Goal: Information Seeking & Learning: Learn about a topic

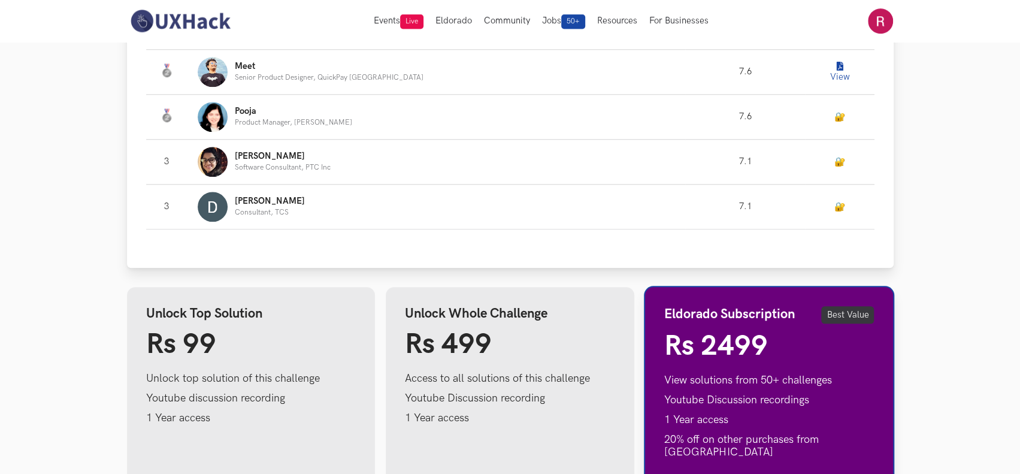
scroll to position [998, 0]
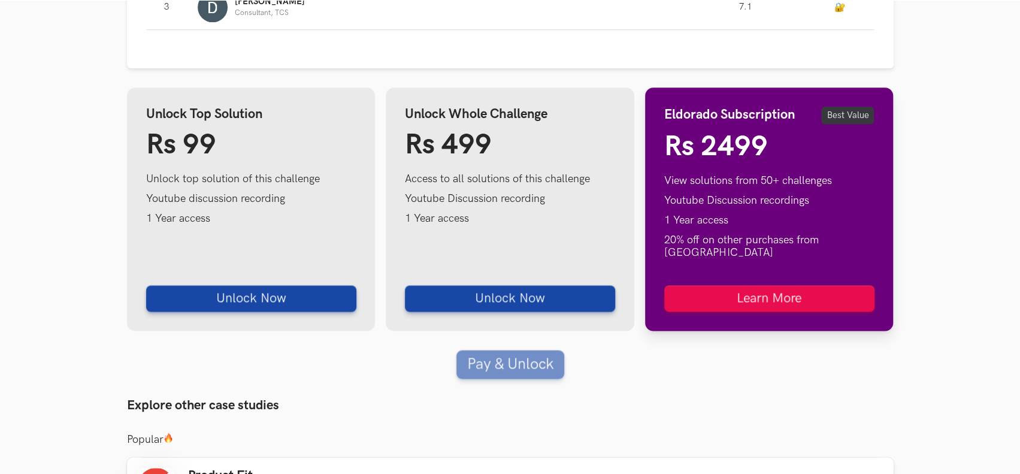
drag, startPoint x: 665, startPoint y: 117, endPoint x: 657, endPoint y: 90, distance: 28.2
click at [657, 90] on div "Eldorado Subscription Best Value Rs 2499 View solutions from 50+ challenges You…" at bounding box center [769, 208] width 249 height 243
click at [863, 239] on li "20% off on other purchases from UXHack" at bounding box center [769, 246] width 210 height 25
click at [854, 209] on ul "View solutions from 50+ challenges Youtube Discussion recordings 1 Year access …" at bounding box center [769, 220] width 210 height 92
drag, startPoint x: 864, startPoint y: 244, endPoint x: 653, endPoint y: 222, distance: 212.0
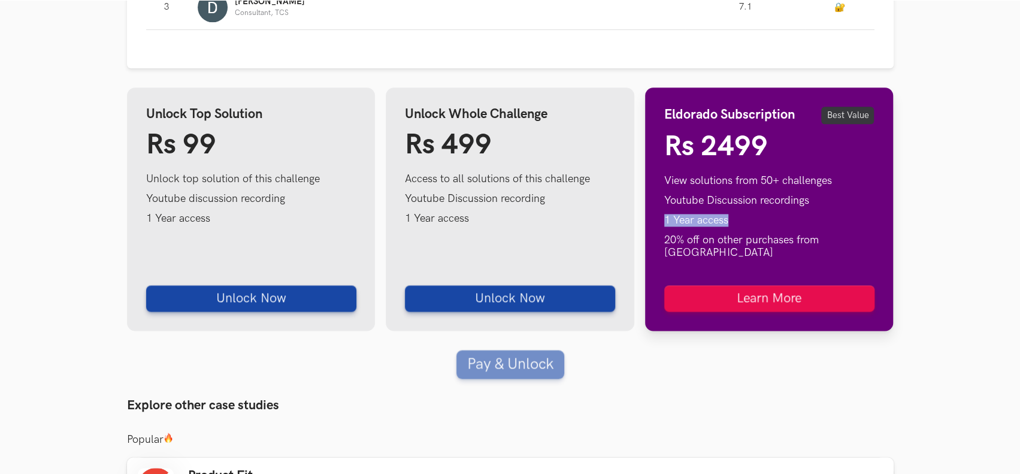
click at [653, 222] on div "Eldorado Subscription Best Value Rs 2499 View solutions from 50+ challenges You…" at bounding box center [769, 208] width 249 height 243
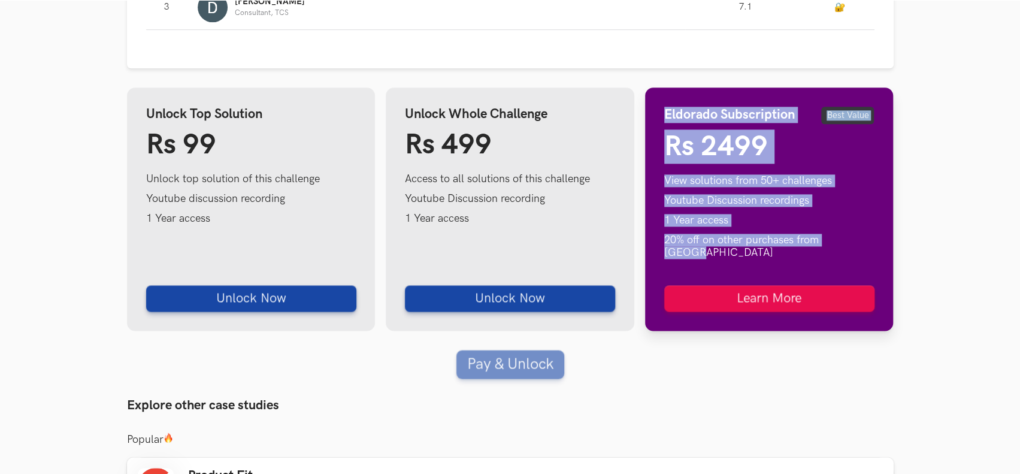
drag, startPoint x: 658, startPoint y: 111, endPoint x: 865, endPoint y: 246, distance: 247.1
click at [865, 246] on div "Eldorado Subscription Best Value Rs 2499 View solutions from 50+ challenges You…" at bounding box center [769, 208] width 249 height 243
click at [849, 197] on li "Youtube Discussion recordings" at bounding box center [769, 200] width 210 height 13
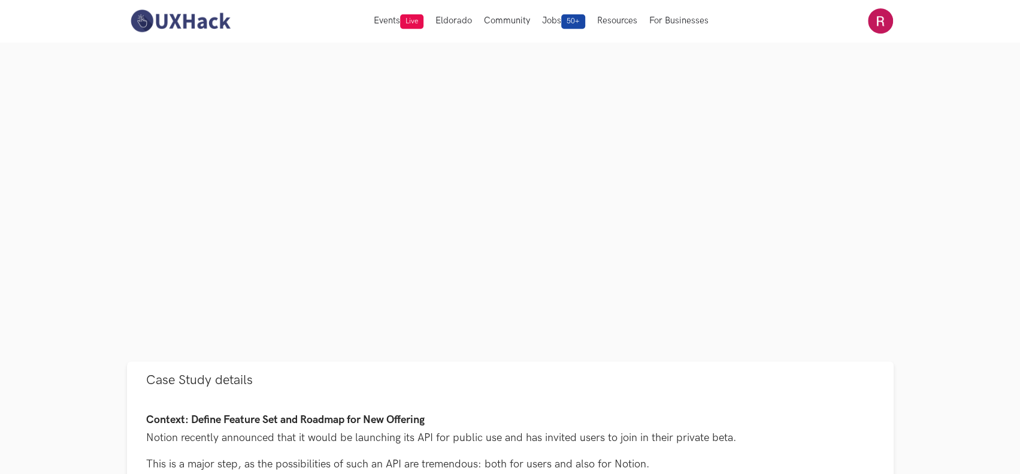
scroll to position [0, 0]
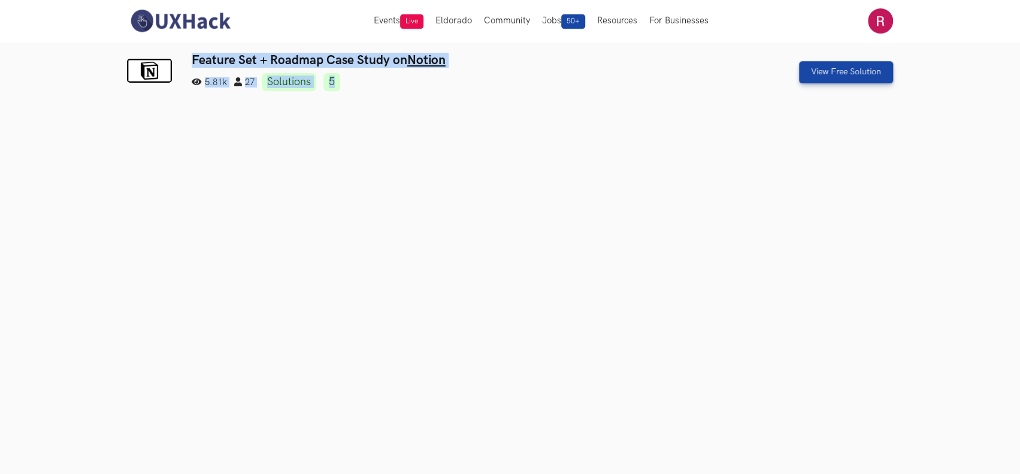
drag, startPoint x: 190, startPoint y: 56, endPoint x: 413, endPoint y: 76, distance: 223.7
click at [413, 76] on div "Feature Set + Roadmap Case Study on Notion 5.81k 27 Solutions 5 View Free Solut…" at bounding box center [510, 72] width 767 height 38
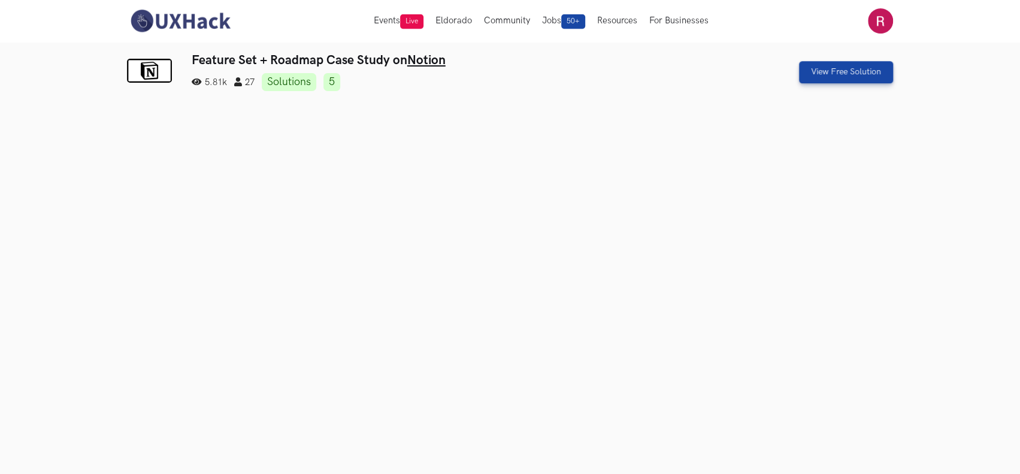
click at [474, 83] on ul "5.81k 27 Solutions 5" at bounding box center [445, 82] width 507 height 18
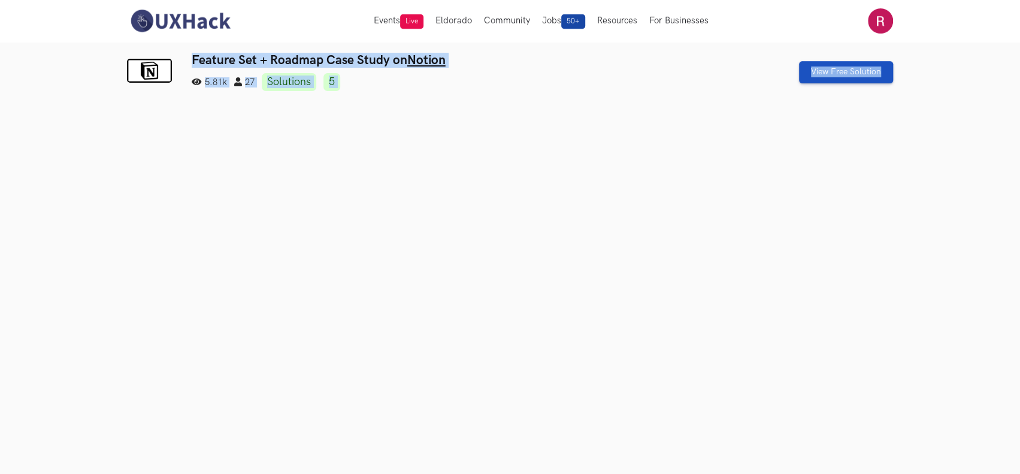
drag, startPoint x: 187, startPoint y: 55, endPoint x: 879, endPoint y: 71, distance: 692.7
click at [879, 71] on div "Feature Set + Roadmap Case Study on Notion 5.81k 27 Solutions 5 View Free Solut…" at bounding box center [510, 72] width 767 height 38
click at [649, 74] on ul "5.81k 27 Solutions 5" at bounding box center [445, 82] width 507 height 18
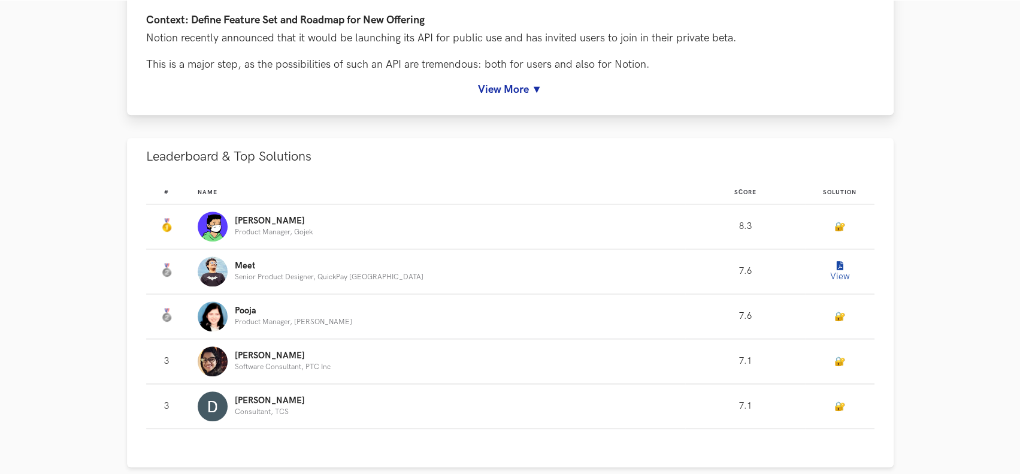
scroll to position [399, 0]
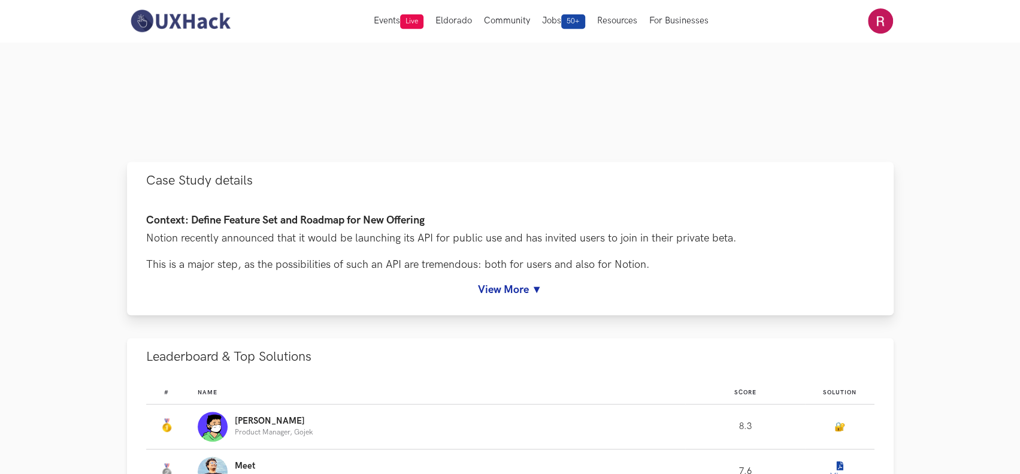
drag, startPoint x: 138, startPoint y: 177, endPoint x: 448, endPoint y: 243, distance: 316.7
click at [330, 220] on li "Case Study details Context: Define Feature Set and Roadmap for New Offering Not…" at bounding box center [510, 238] width 767 height 153
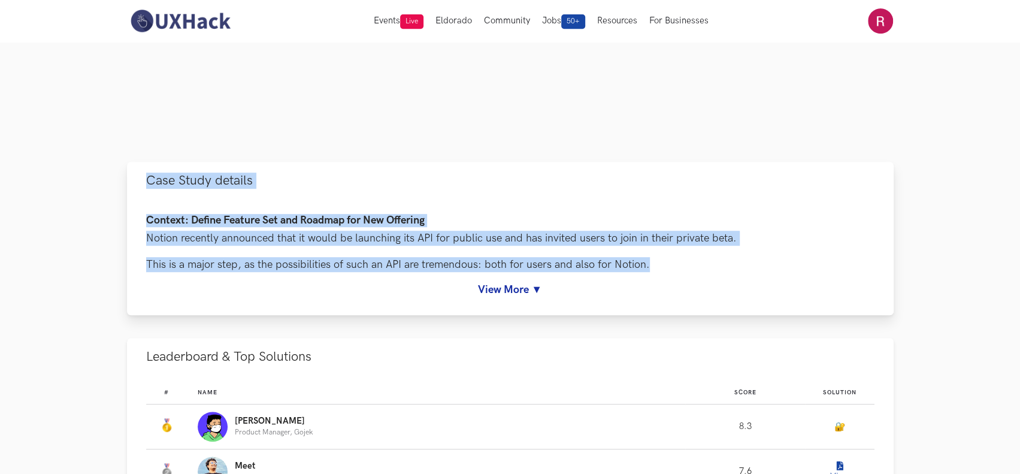
drag, startPoint x: 639, startPoint y: 265, endPoint x: 132, endPoint y: 185, distance: 513.2
click at [132, 185] on li "Case Study details Context: Define Feature Set and Roadmap for New Offering Not…" at bounding box center [510, 238] width 767 height 153
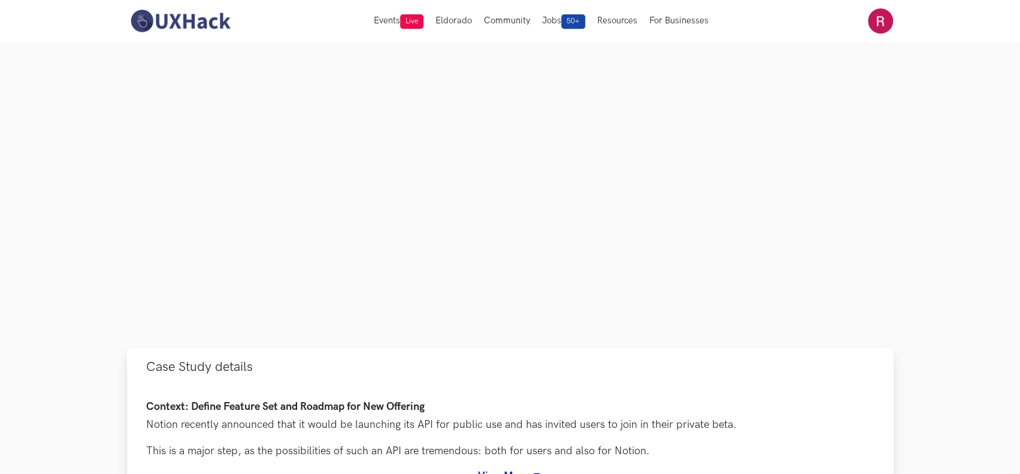
scroll to position [0, 0]
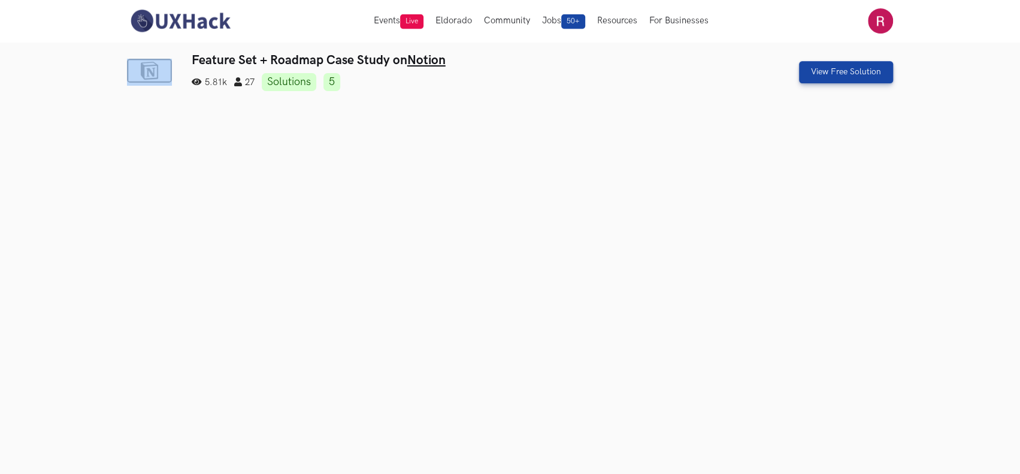
drag, startPoint x: 181, startPoint y: 50, endPoint x: 187, endPoint y: 55, distance: 8.1
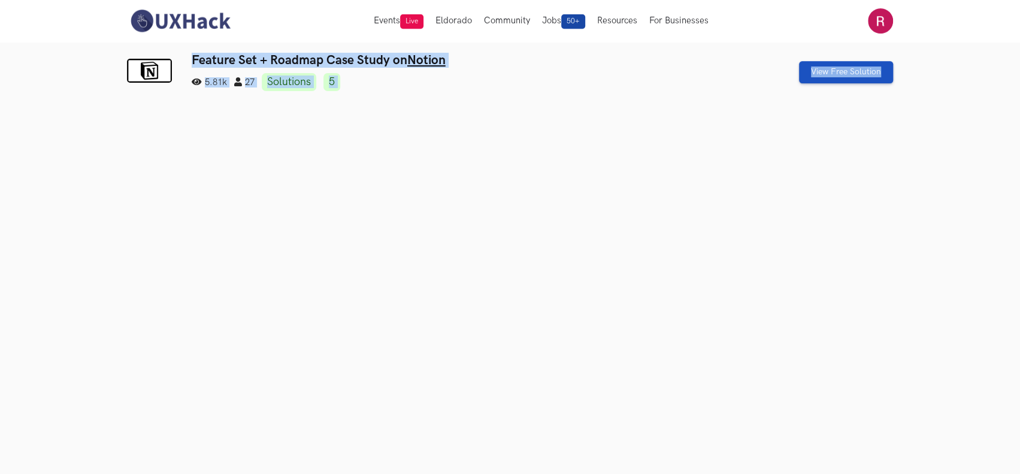
drag, startPoint x: 189, startPoint y: 50, endPoint x: 884, endPoint y: 71, distance: 694.6
click at [672, 53] on h3 "Feature Set + Roadmap Case Study on Notion" at bounding box center [445, 60] width 507 height 15
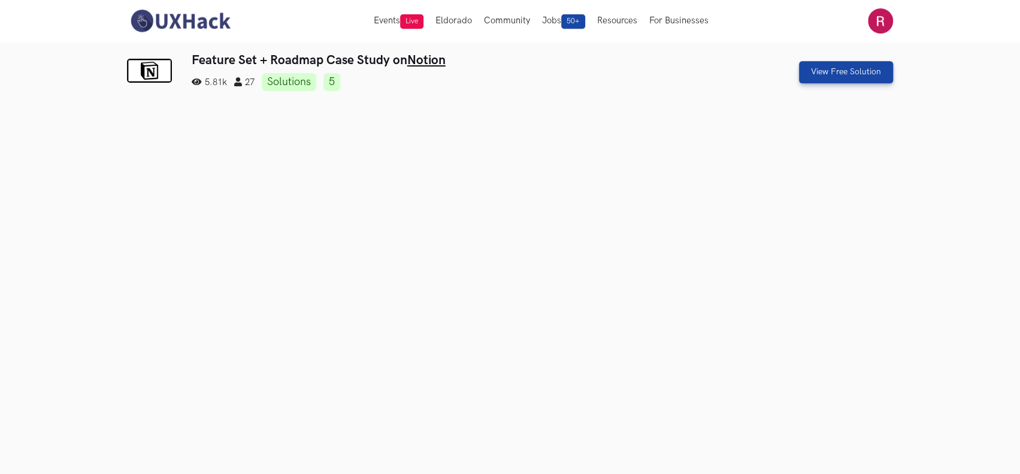
drag, startPoint x: 185, startPoint y: 52, endPoint x: 189, endPoint y: 47, distance: 6.4
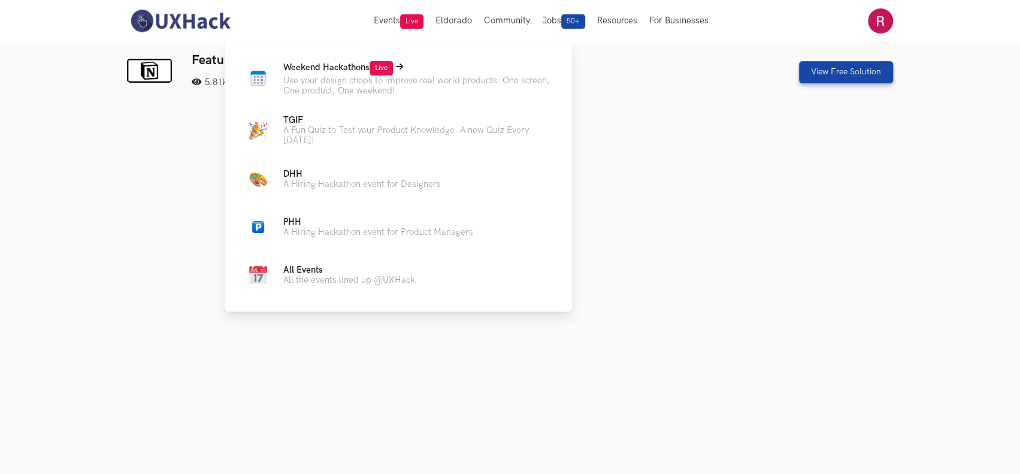
click at [353, 65] on span "Weekend Hackathons Live" at bounding box center [338, 67] width 110 height 10
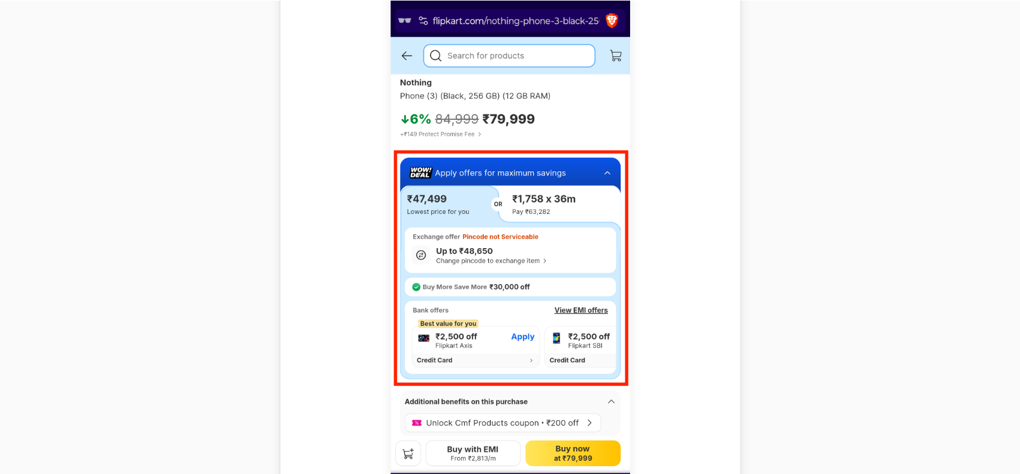
scroll to position [636, 0]
